Goal: Transaction & Acquisition: Book appointment/travel/reservation

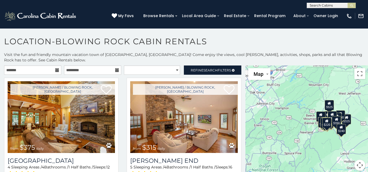
click at [55, 71] on icon at bounding box center [57, 70] width 4 height 4
click at [14, 71] on input "text" at bounding box center [32, 70] width 57 height 9
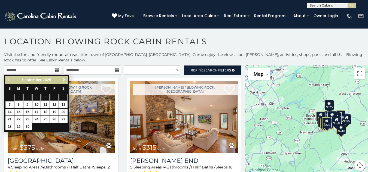
click at [64, 79] on span "Next" at bounding box center [64, 80] width 4 height 4
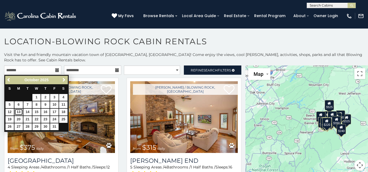
click at [16, 111] on link "13" at bounding box center [18, 112] width 8 height 7
type input "**********"
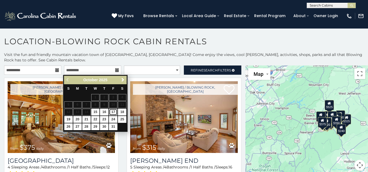
click at [115, 112] on link "17" at bounding box center [113, 112] width 8 height 7
type input "**********"
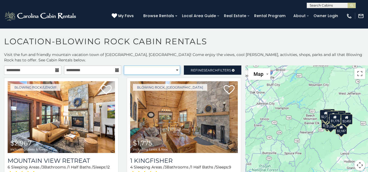
click at [174, 70] on select "**********" at bounding box center [152, 70] width 56 height 9
click at [174, 69] on select "**********" at bounding box center [152, 70] width 56 height 9
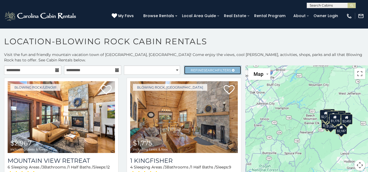
click at [203, 69] on span "Search" at bounding box center [210, 70] width 14 height 4
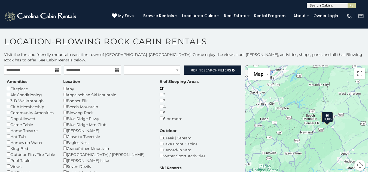
scroll to position [3, 0]
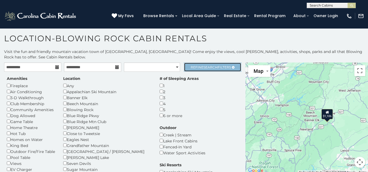
click at [204, 67] on span "Search" at bounding box center [210, 67] width 14 height 4
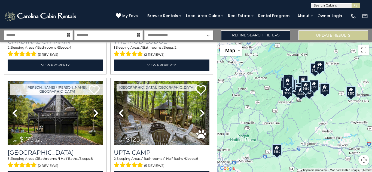
scroll to position [1225, 0]
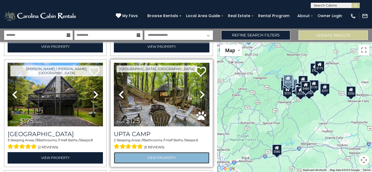
click at [162, 152] on link "View Property" at bounding box center [161, 157] width 95 height 11
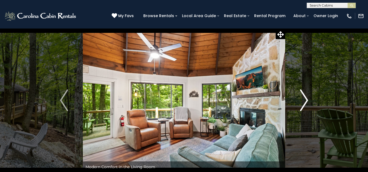
click at [304, 98] on img "Next" at bounding box center [304, 101] width 8 height 22
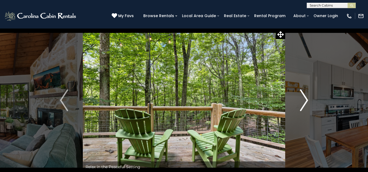
click at [304, 98] on img "Next" at bounding box center [304, 101] width 8 height 22
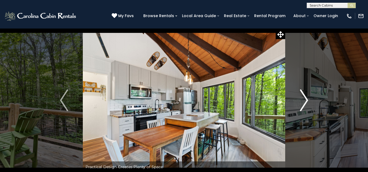
click at [304, 98] on img "Next" at bounding box center [304, 101] width 8 height 22
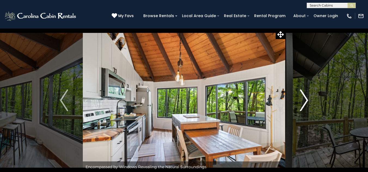
click at [304, 98] on img "Next" at bounding box center [304, 101] width 8 height 22
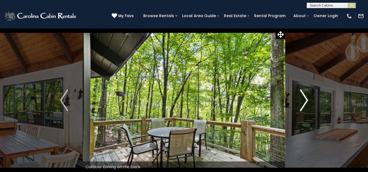
click at [304, 98] on img "Next" at bounding box center [304, 101] width 8 height 22
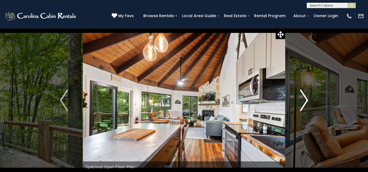
click at [304, 98] on img "Next" at bounding box center [304, 101] width 8 height 22
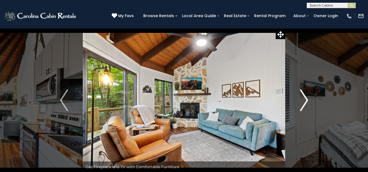
click at [304, 98] on img "Next" at bounding box center [304, 101] width 8 height 22
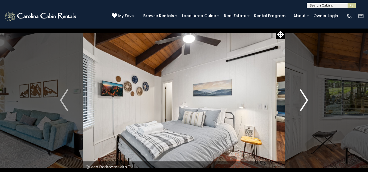
click at [304, 98] on img "Next" at bounding box center [304, 101] width 8 height 22
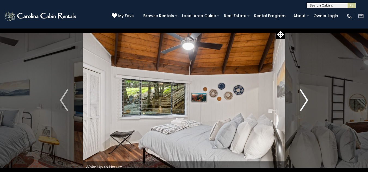
click at [304, 98] on img "Next" at bounding box center [304, 101] width 8 height 22
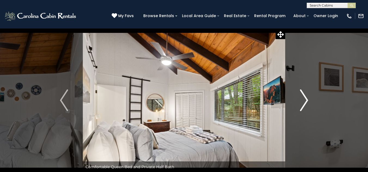
click at [304, 98] on img "Next" at bounding box center [304, 101] width 8 height 22
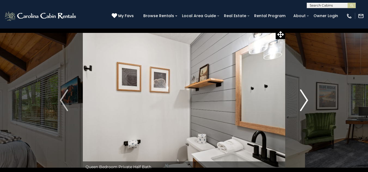
click at [304, 98] on img "Next" at bounding box center [304, 101] width 8 height 22
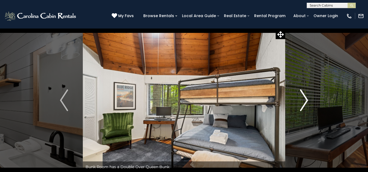
click at [304, 98] on img "Next" at bounding box center [304, 101] width 8 height 22
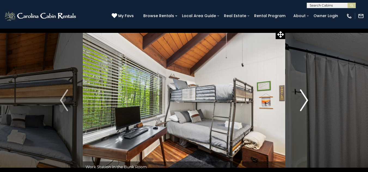
click at [304, 98] on img "Next" at bounding box center [304, 101] width 8 height 22
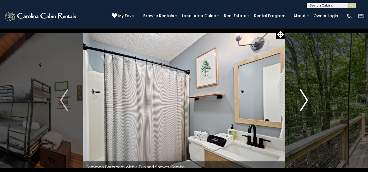
click at [304, 98] on img "Next" at bounding box center [304, 101] width 8 height 22
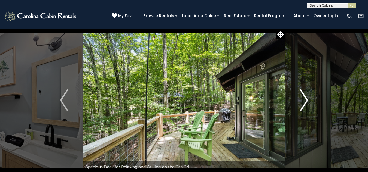
click at [304, 98] on img "Next" at bounding box center [304, 101] width 8 height 22
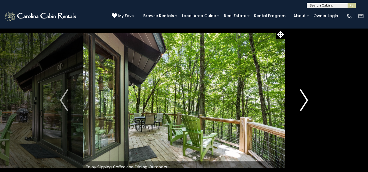
click at [304, 98] on img "Next" at bounding box center [304, 101] width 8 height 22
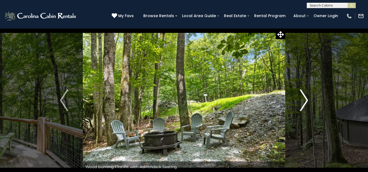
click at [304, 98] on img "Next" at bounding box center [304, 101] width 8 height 22
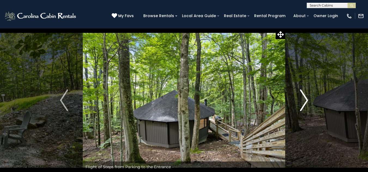
click at [304, 98] on img "Next" at bounding box center [304, 101] width 8 height 22
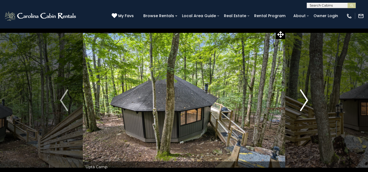
click at [304, 98] on img "Next" at bounding box center [304, 101] width 8 height 22
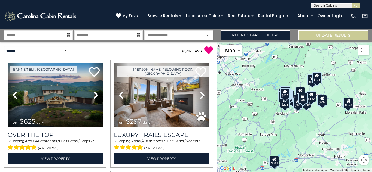
drag, startPoint x: 217, startPoint y: 52, endPoint x: 213, endPoint y: 67, distance: 15.7
click at [214, 67] on div "**********" at bounding box center [186, 101] width 372 height 144
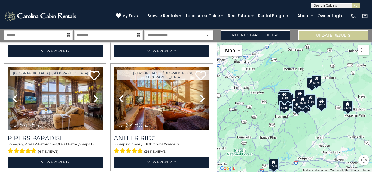
scroll to position [1574, 0]
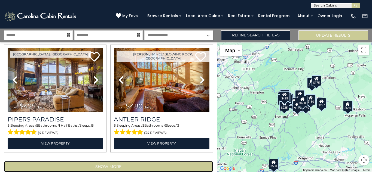
click at [108, 161] on button "Show More" at bounding box center [108, 166] width 209 height 11
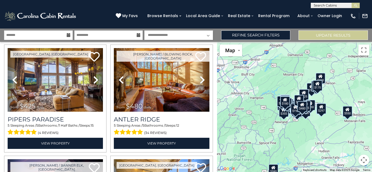
drag, startPoint x: 217, startPoint y: 106, endPoint x: 217, endPoint y: 112, distance: 6.3
click at [217, 112] on div "$625 $297 $175 $165 $300 $580 $290 $424 $395 $270 $185 $265 $230 $550 $349 $230…" at bounding box center [294, 107] width 155 height 130
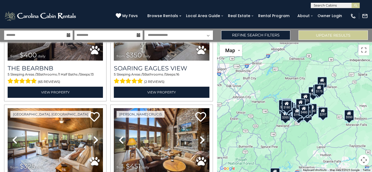
scroll to position [1700, 0]
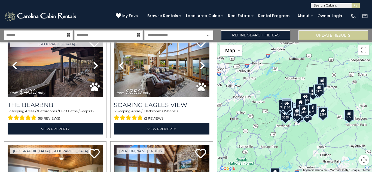
drag, startPoint x: 217, startPoint y: 106, endPoint x: 218, endPoint y: 111, distance: 4.9
click at [218, 111] on div "$625 $297 $175 $165 $300 $580 $290 $424 $395 $270 $185 $265 $230 $550 $349 $230…" at bounding box center [294, 107] width 155 height 130
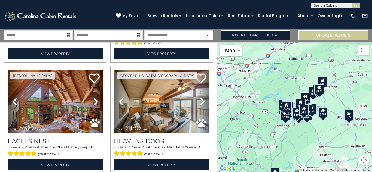
scroll to position [3230, 0]
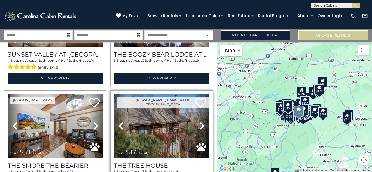
scroll to position [4289, 0]
